Goal: Task Accomplishment & Management: Use online tool/utility

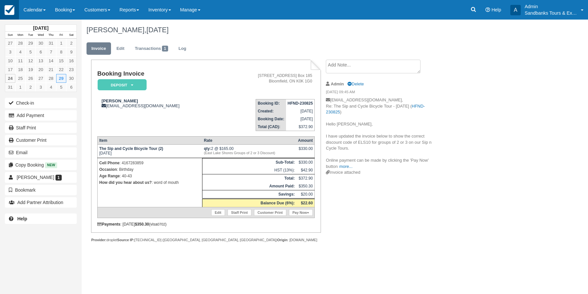
click at [11, 10] on img at bounding box center [10, 10] width 10 height 10
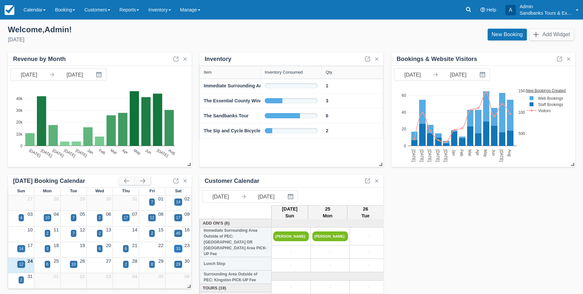
click at [179, 246] on div "33" at bounding box center [178, 248] width 8 height 7
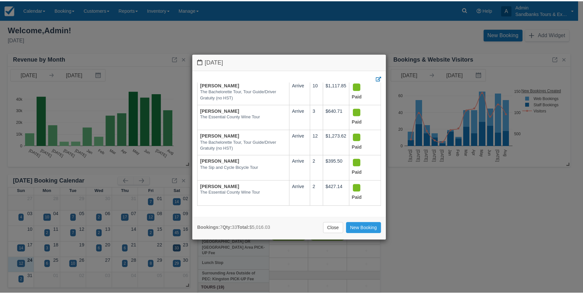
scroll to position [78, 0]
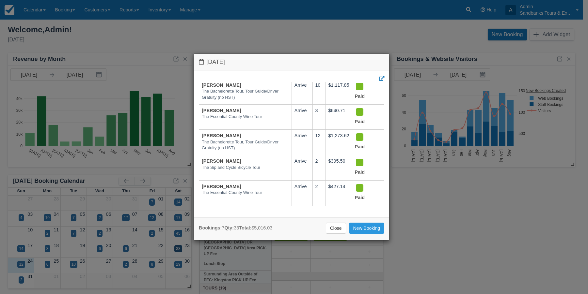
drag, startPoint x: 336, startPoint y: 230, endPoint x: 318, endPoint y: 234, distance: 19.5
click at [336, 229] on link "Close" at bounding box center [336, 228] width 20 height 11
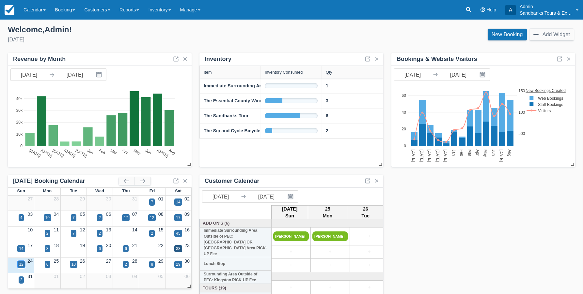
click at [23, 264] on div "12" at bounding box center [21, 265] width 4 height 6
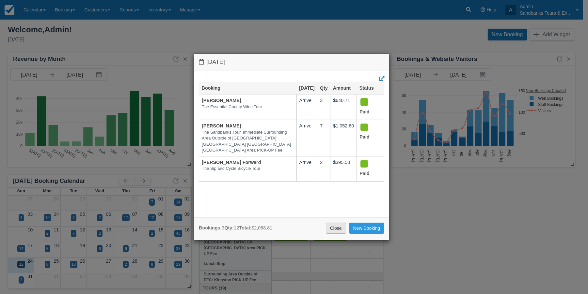
click at [335, 224] on link "Close" at bounding box center [336, 228] width 20 height 11
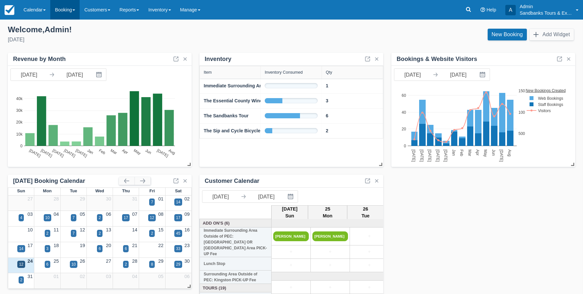
click at [70, 8] on link "Booking" at bounding box center [64, 10] width 29 height 20
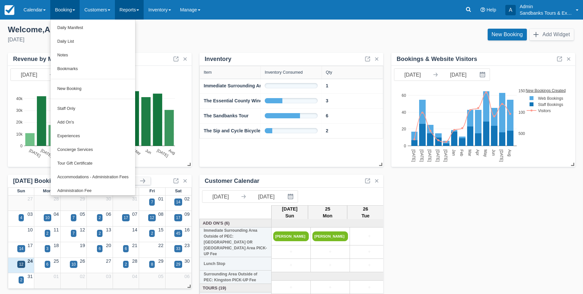
click at [142, 13] on link "Reports" at bounding box center [129, 10] width 29 height 20
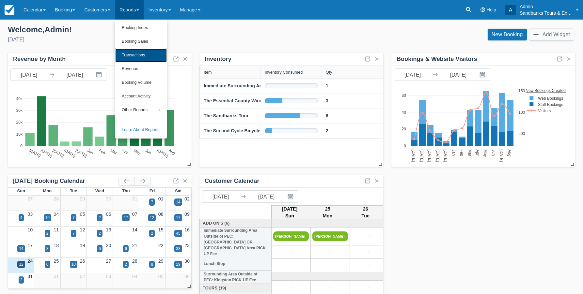
click at [132, 56] on link "Transactions" at bounding box center [141, 56] width 52 height 14
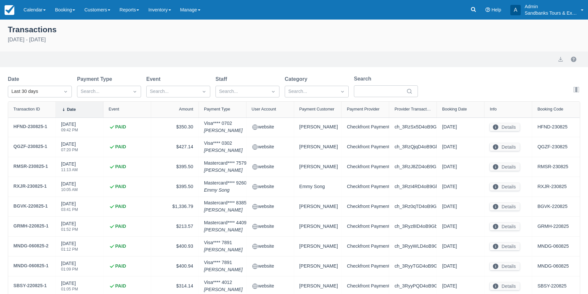
select select "10"
click at [68, 10] on link "Booking" at bounding box center [64, 10] width 29 height 20
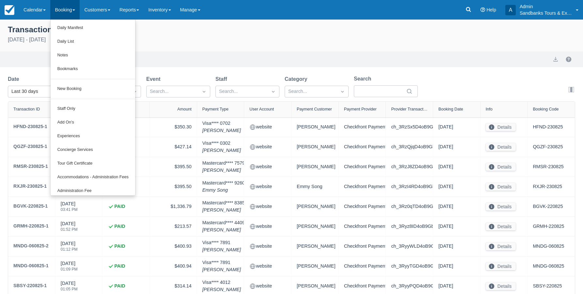
click at [240, 46] on div "Transactions July 25th - August 24th 2025" at bounding box center [291, 37] width 583 height 28
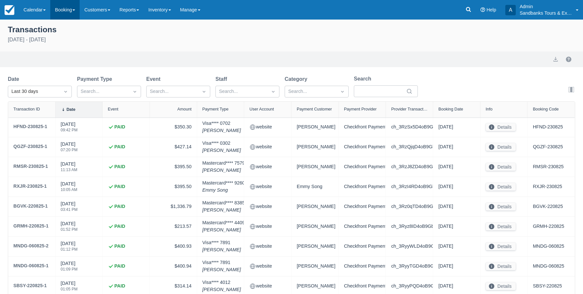
click at [77, 9] on link "Booking" at bounding box center [64, 10] width 29 height 20
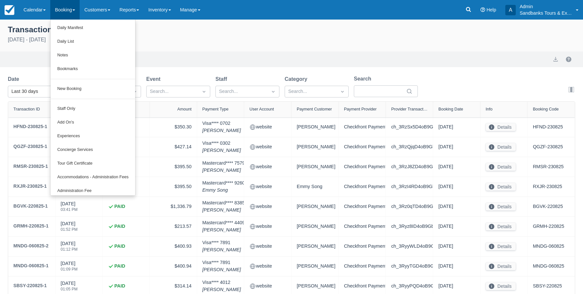
click at [204, 50] on div "Transactions July 25th - August 24th 2025" at bounding box center [291, 37] width 583 height 28
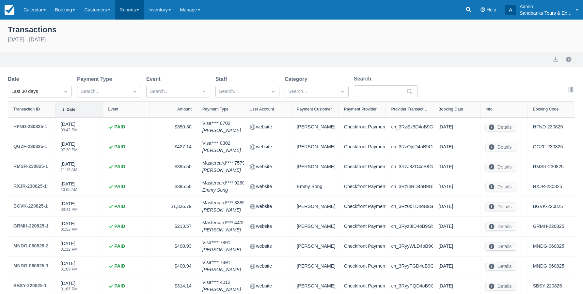
click at [141, 10] on link "Reports" at bounding box center [129, 10] width 29 height 20
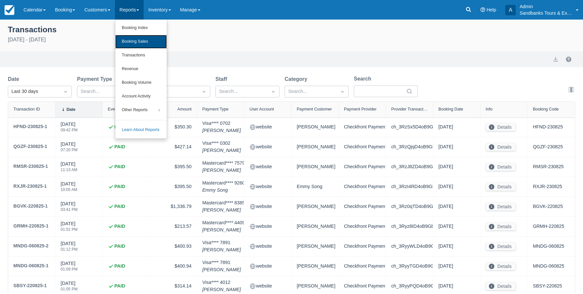
click at [137, 39] on link "Booking Sales" at bounding box center [141, 42] width 52 height 14
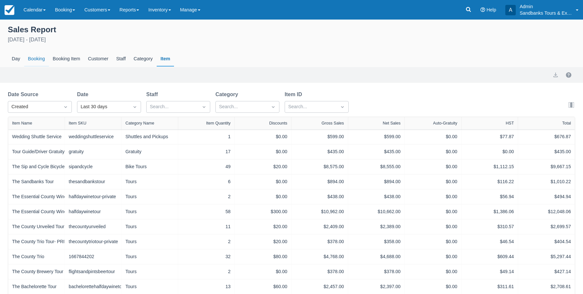
click at [39, 58] on div "Booking" at bounding box center [36, 59] width 25 height 15
select select "20"
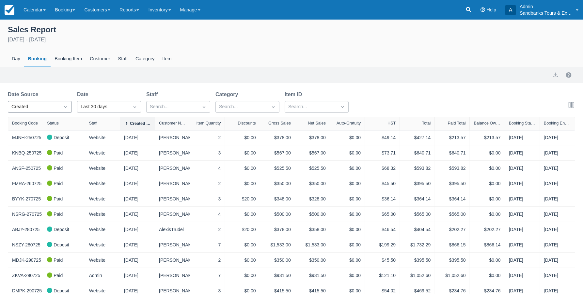
click at [68, 107] on icon "Dropdown icon" at bounding box center [65, 107] width 7 height 7
click at [44, 148] on div "End" at bounding box center [40, 148] width 64 height 13
select select "20"
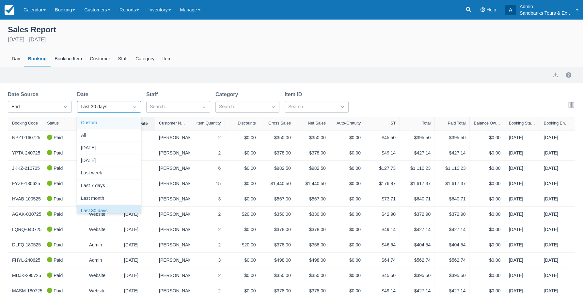
click at [119, 124] on div "Custom" at bounding box center [109, 123] width 64 height 13
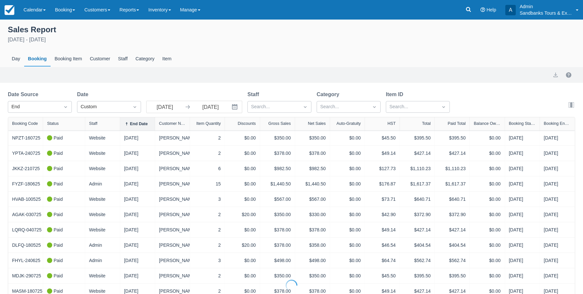
select select "20"
click at [169, 107] on input "[DATE]" at bounding box center [165, 107] width 37 height 12
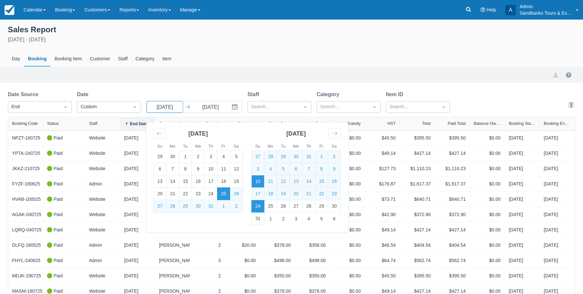
click at [255, 182] on td "10" at bounding box center [258, 182] width 13 height 12
type input "[DATE]"
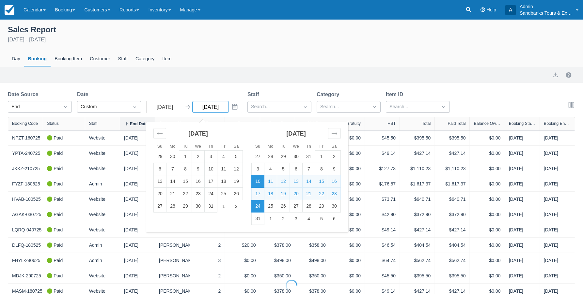
select select "20"
click at [334, 195] on td "23" at bounding box center [334, 194] width 13 height 12
type input "[DATE]"
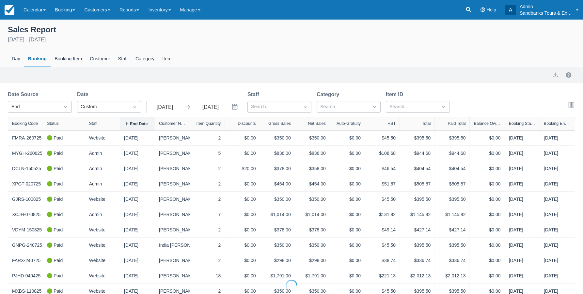
select select "20"
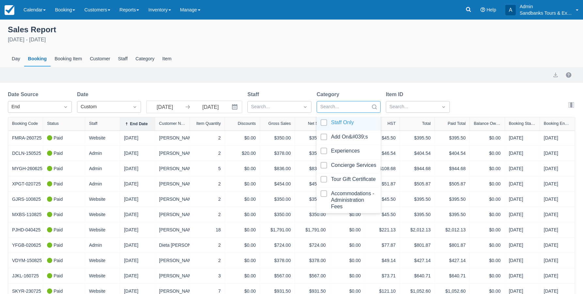
click at [358, 110] on div at bounding box center [342, 107] width 45 height 8
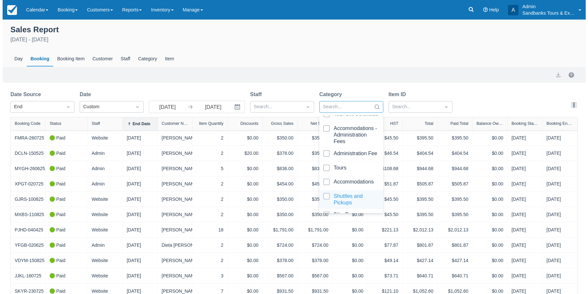
scroll to position [104, 0]
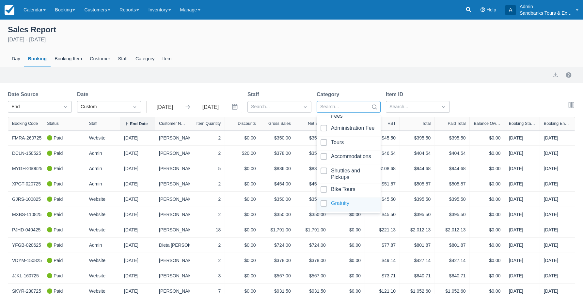
click at [334, 205] on div at bounding box center [348, 204] width 56 height 9
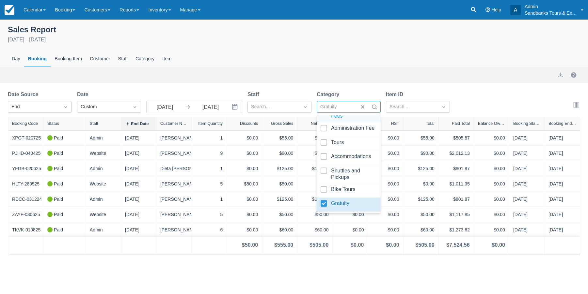
click at [403, 54] on div "Day Booking Booking Item Customer Staff Category Item" at bounding box center [294, 59] width 572 height 15
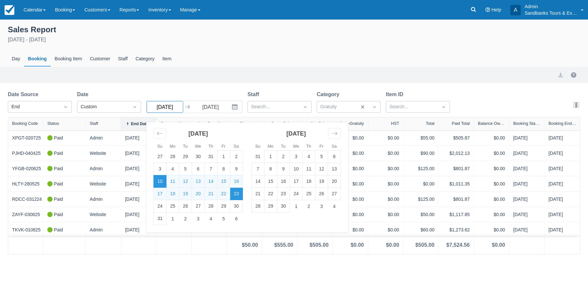
click at [175, 106] on input "[DATE]" at bounding box center [165, 107] width 37 height 12
click at [184, 66] on div "Day Booking Booking Item Customer Staff Category Item" at bounding box center [294, 59] width 572 height 15
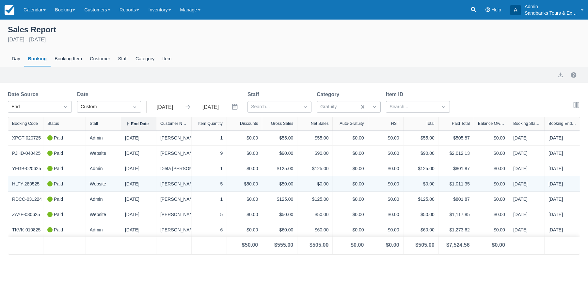
click at [296, 182] on div "$50.00" at bounding box center [279, 184] width 35 height 15
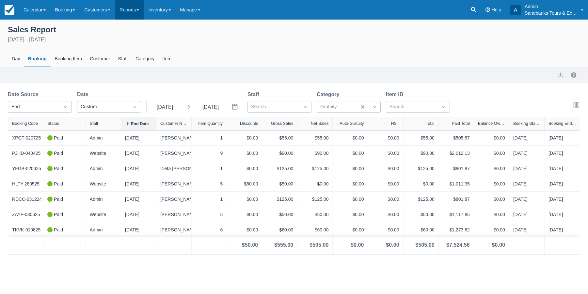
click at [140, 11] on link "Reports" at bounding box center [129, 10] width 29 height 20
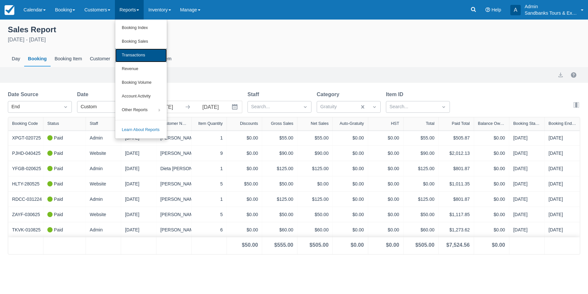
click at [144, 53] on link "Transactions" at bounding box center [141, 56] width 52 height 14
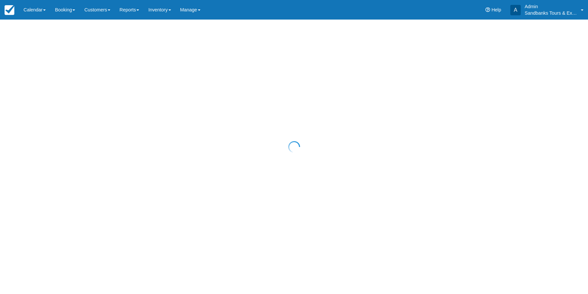
select select "10"
